Goal: Transaction & Acquisition: Purchase product/service

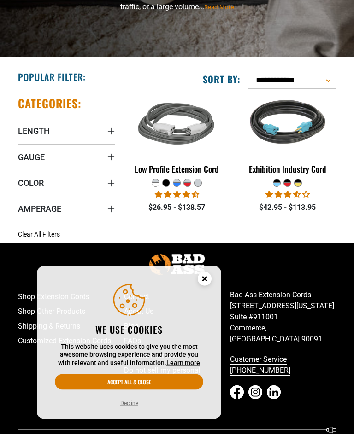
scroll to position [128, 0]
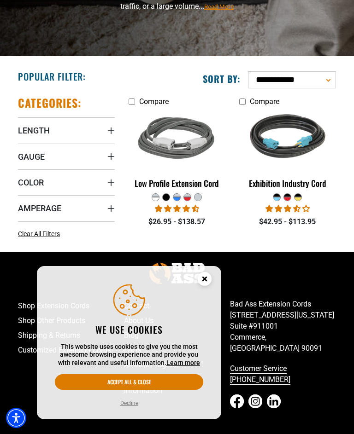
click at [52, 140] on summary "Length" at bounding box center [66, 130] width 97 height 26
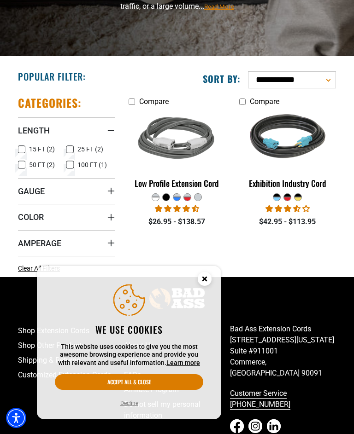
click at [29, 146] on span "15 FT (2)" at bounding box center [42, 149] width 26 height 6
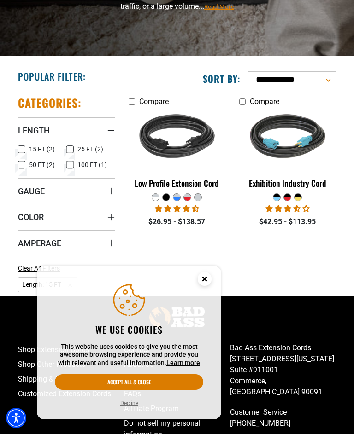
click at [43, 192] on span "Gauge" at bounding box center [31, 191] width 27 height 11
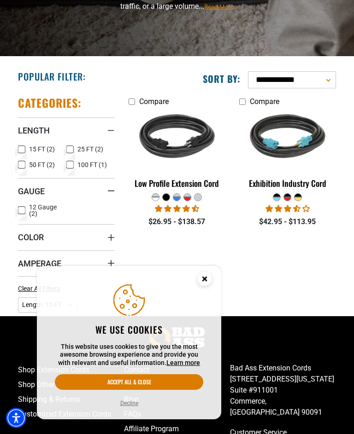
click at [25, 211] on label "12 Gauge (2) 12 Gauge (2 products)" at bounding box center [42, 210] width 48 height 13
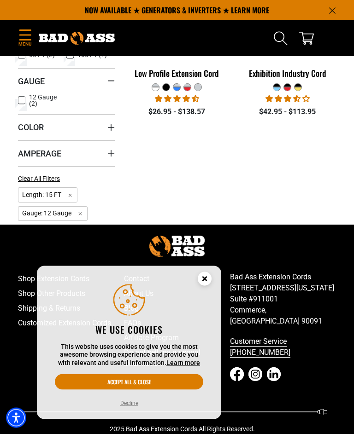
scroll to position [238, 0]
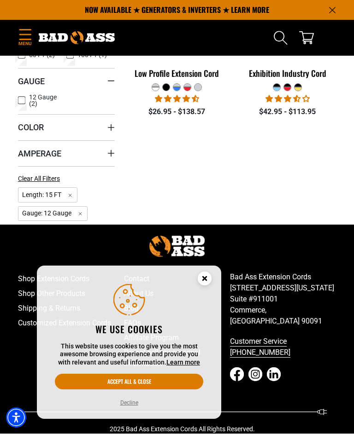
click at [145, 390] on button "Accept all & close" at bounding box center [129, 382] width 148 height 16
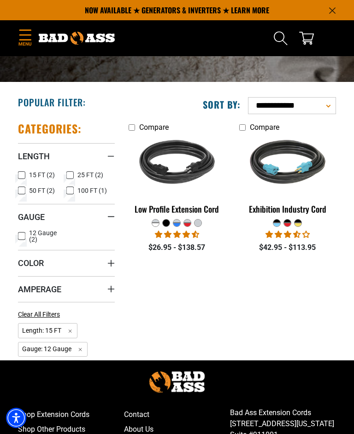
scroll to position [102, 0]
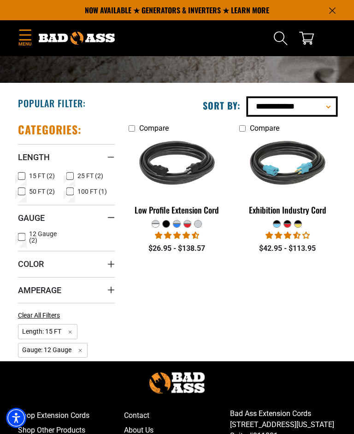
click at [329, 107] on select "**********" at bounding box center [292, 106] width 88 height 17
click at [325, 112] on select "**********" at bounding box center [292, 106] width 88 height 17
click at [30, 197] on label "50 FT (2) 50 FT (2 products)" at bounding box center [42, 192] width 48 height 12
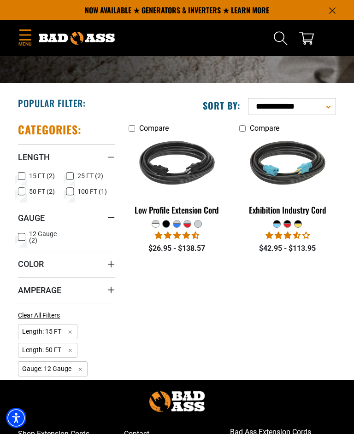
click at [74, 180] on label "25 FT (2) 25 FT (2 products)" at bounding box center [90, 176] width 48 height 12
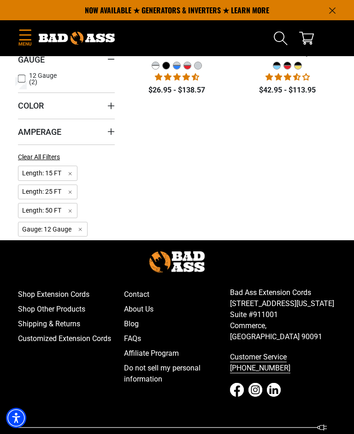
scroll to position [259, 0]
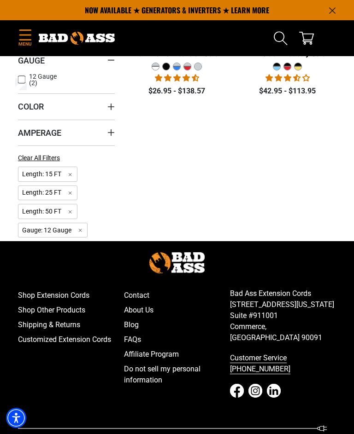
click at [88, 345] on link "Customized Extension Cords" at bounding box center [71, 339] width 106 height 15
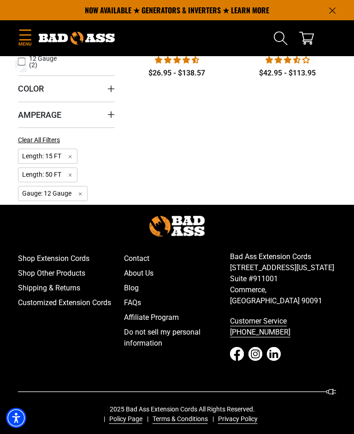
scroll to position [120, 0]
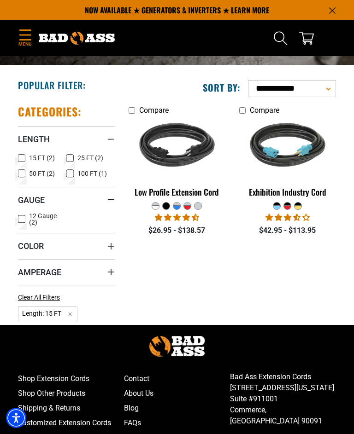
scroll to position [146, 0]
